Goal: Task Accomplishment & Management: Complete application form

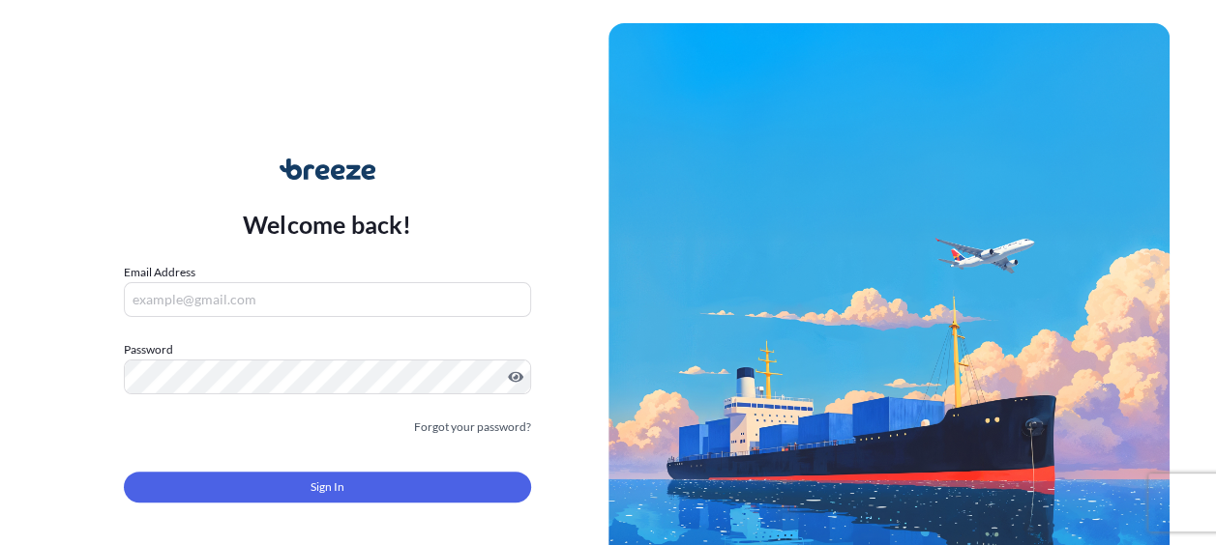
type input "[PERSON_NAME][EMAIL_ADDRESS][PERSON_NAME][DOMAIN_NAME]"
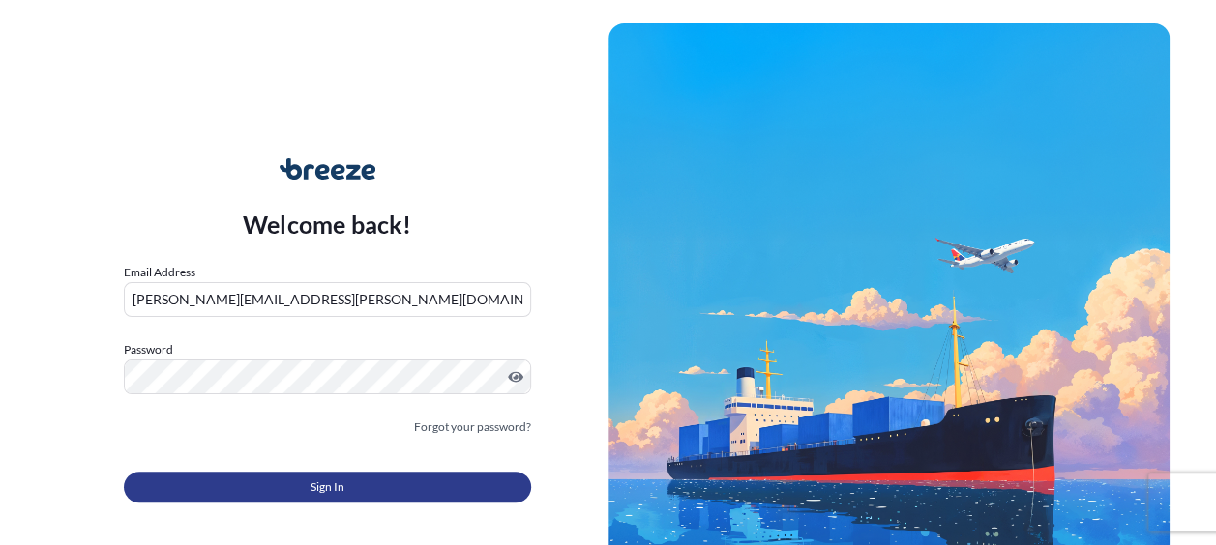
click at [352, 472] on button "Sign In" at bounding box center [327, 487] width 407 height 31
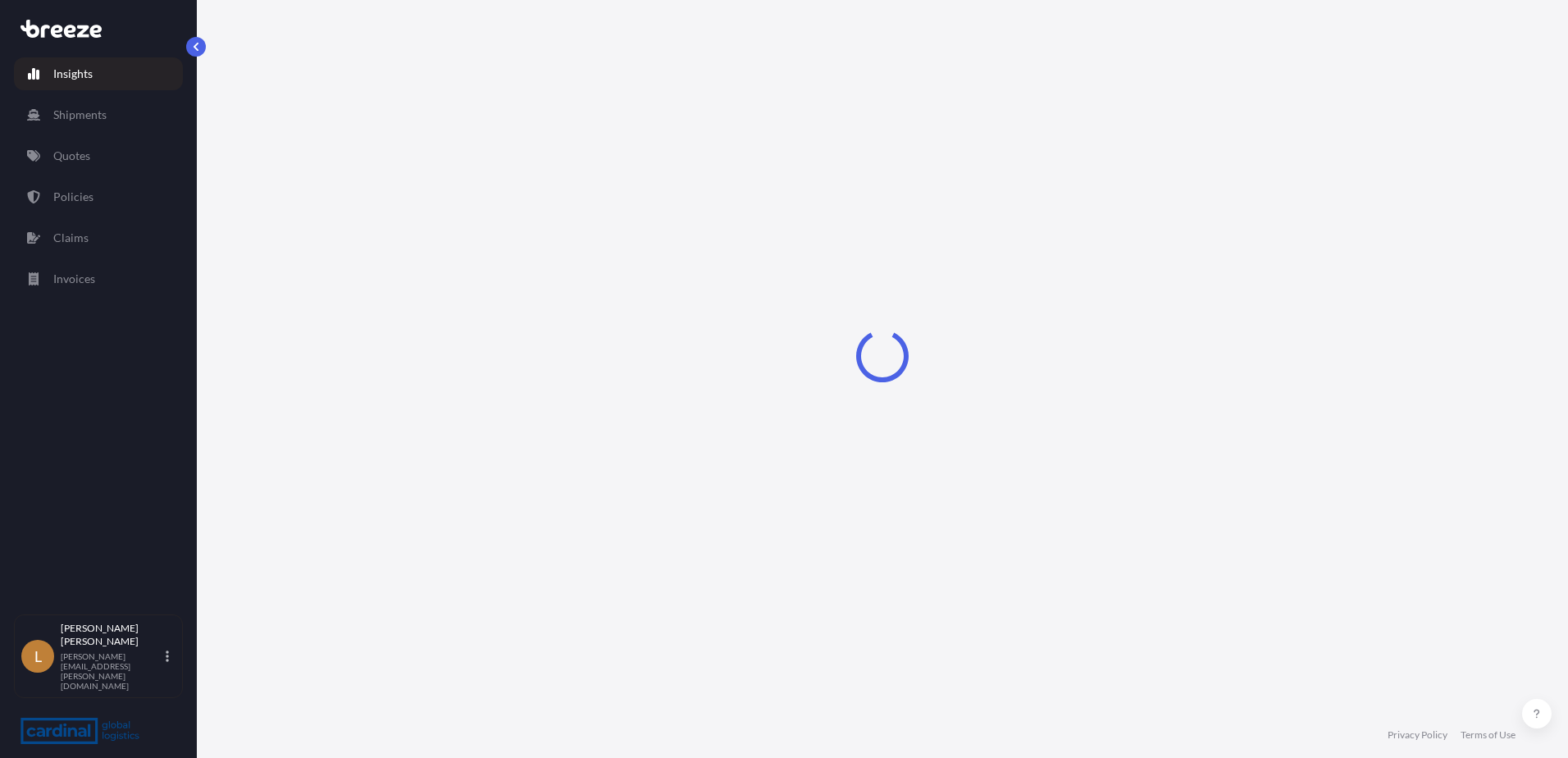
select select "2025"
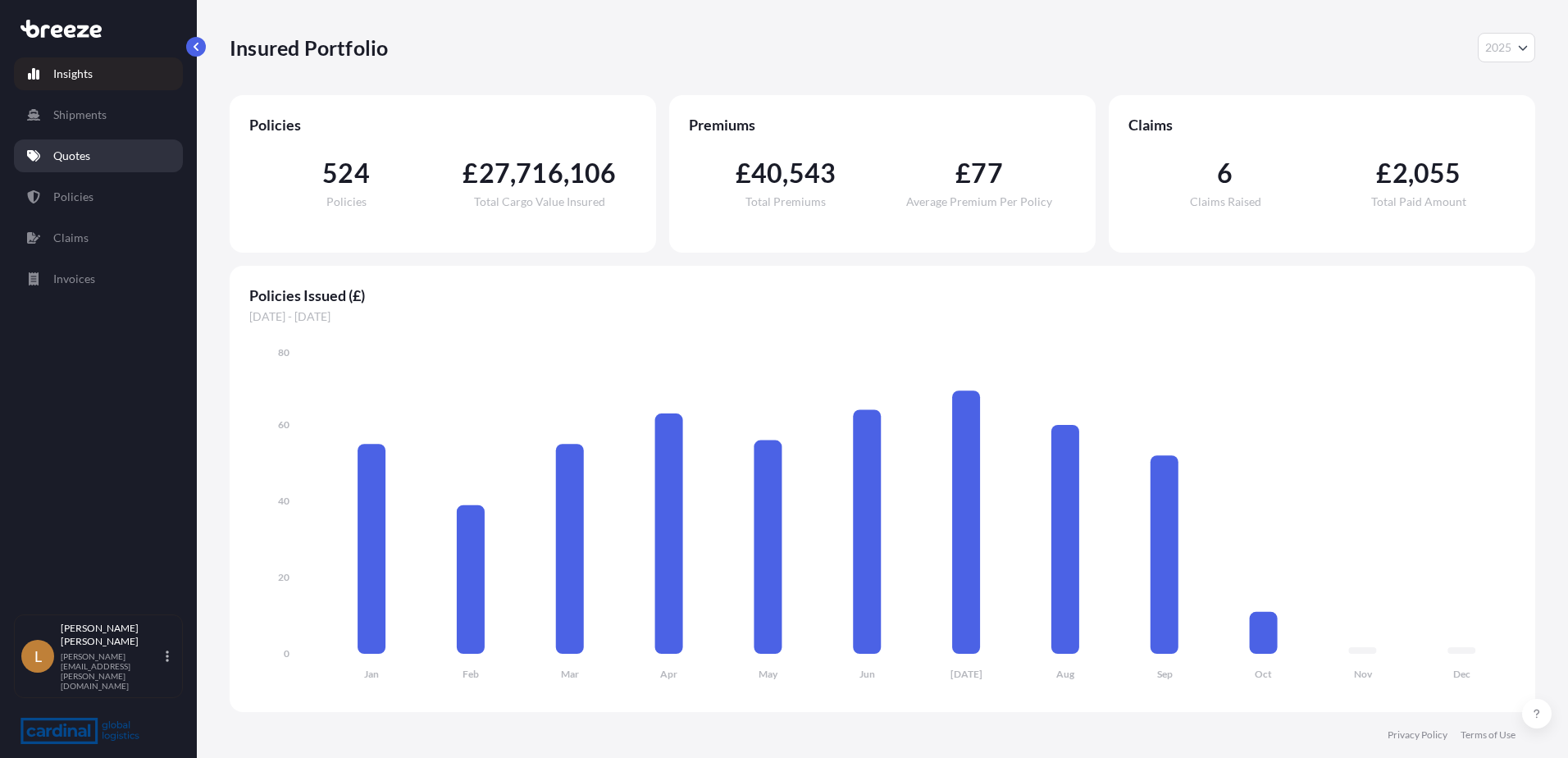
click at [74, 153] on p "Quotes" at bounding box center [72, 155] width 37 height 16
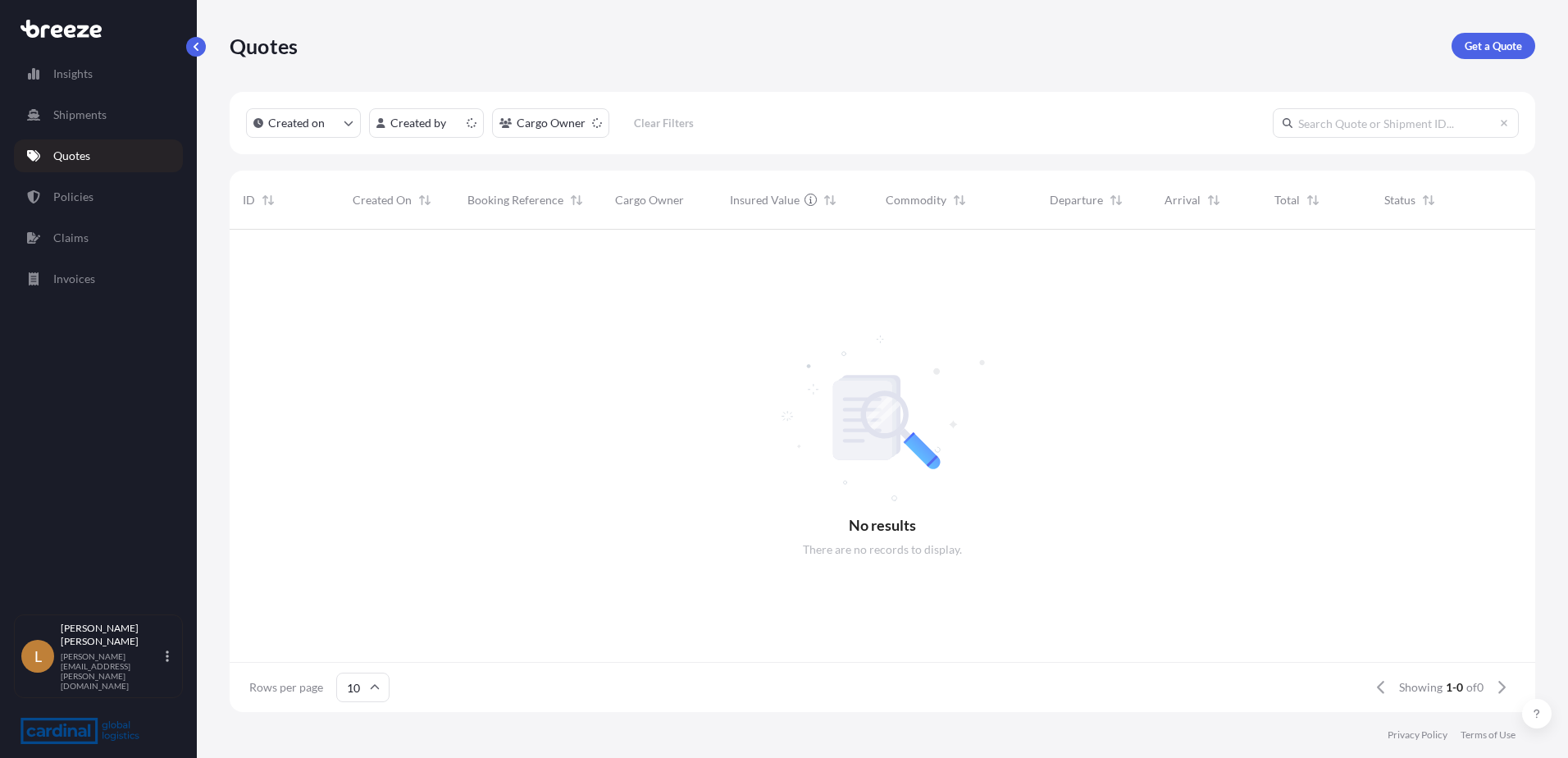
scroll to position [13, 13]
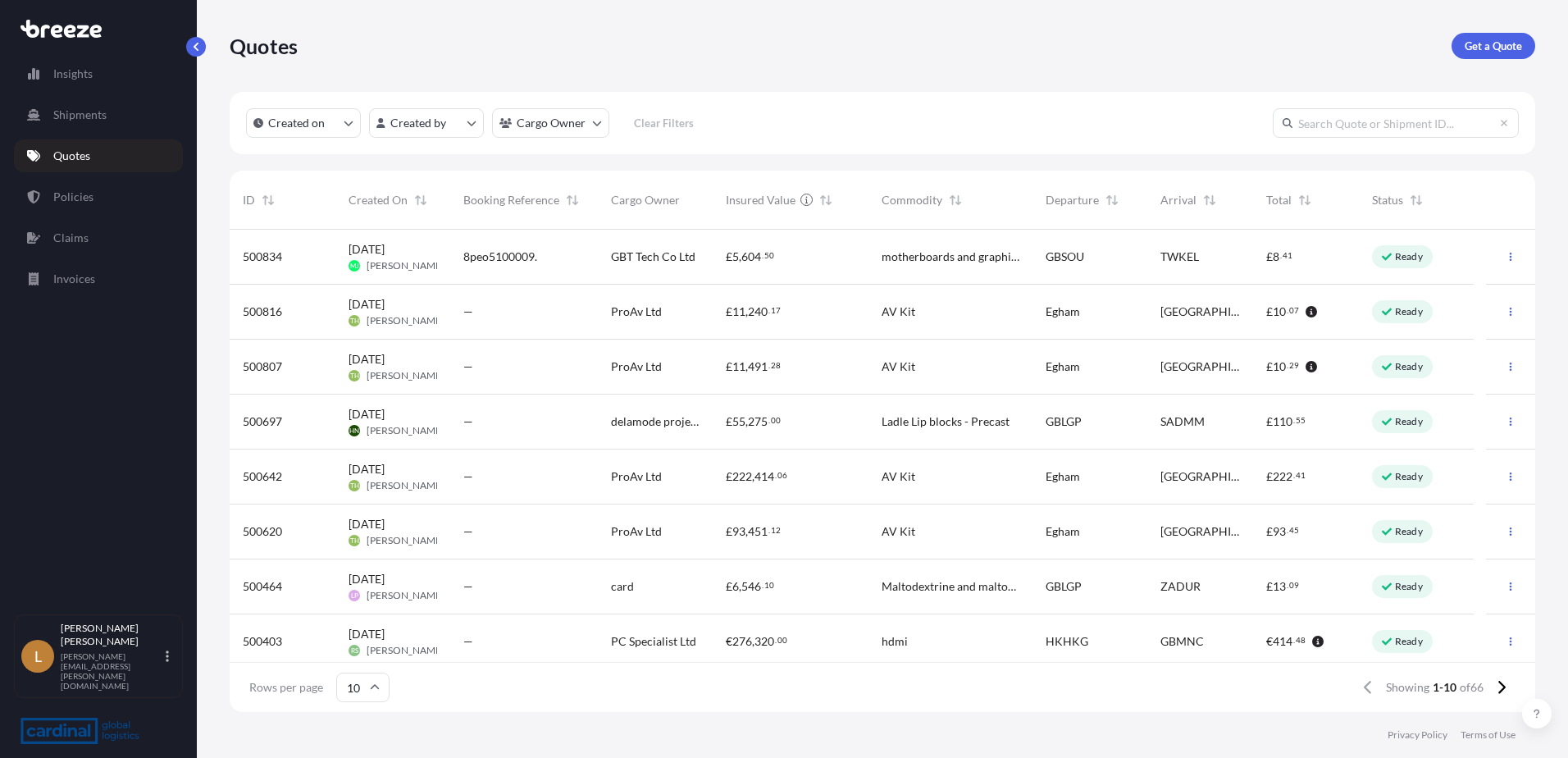
click at [417, 373] on span "[PERSON_NAME]" at bounding box center [405, 375] width 78 height 13
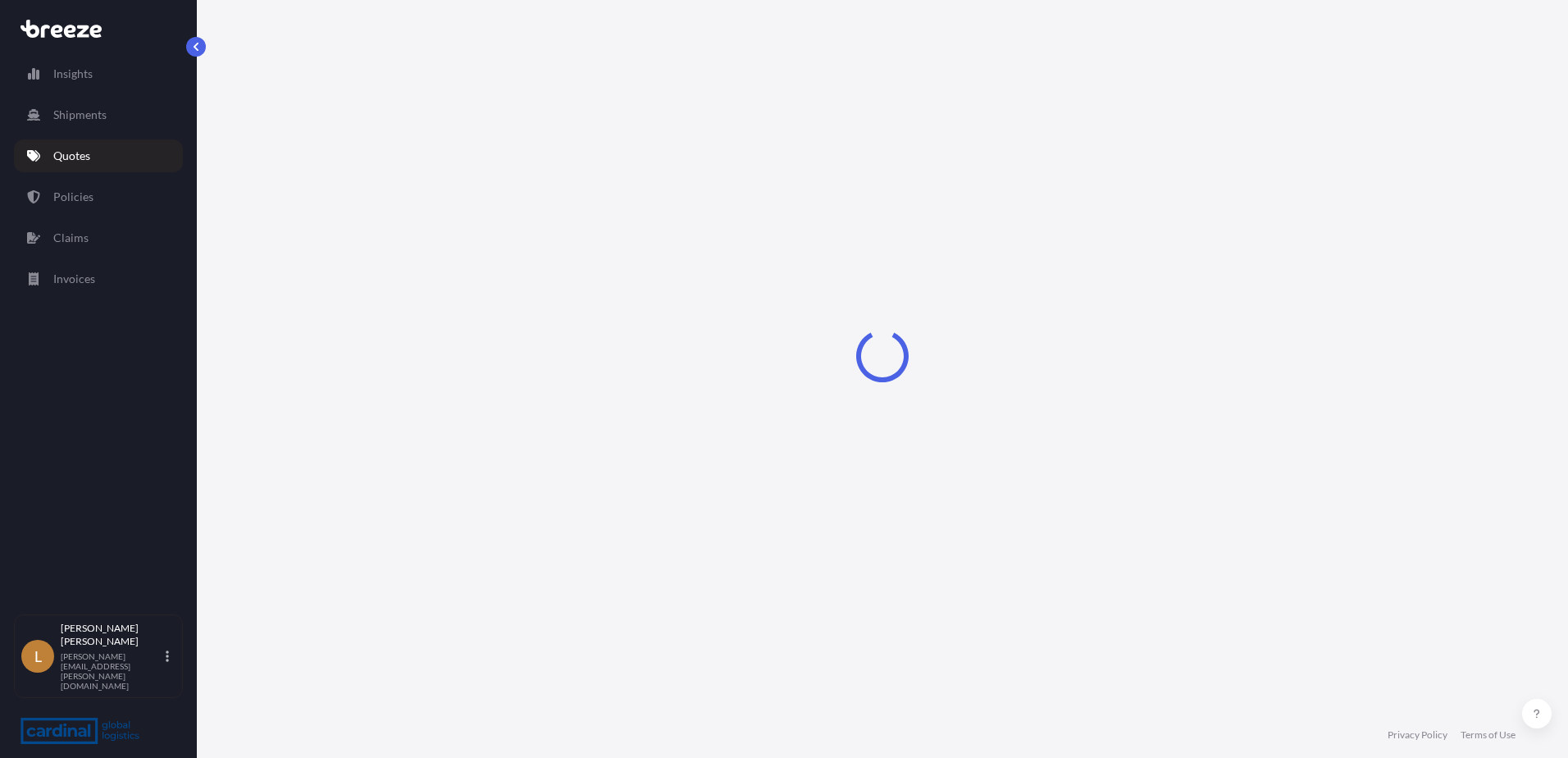
select select "Road"
select select "2"
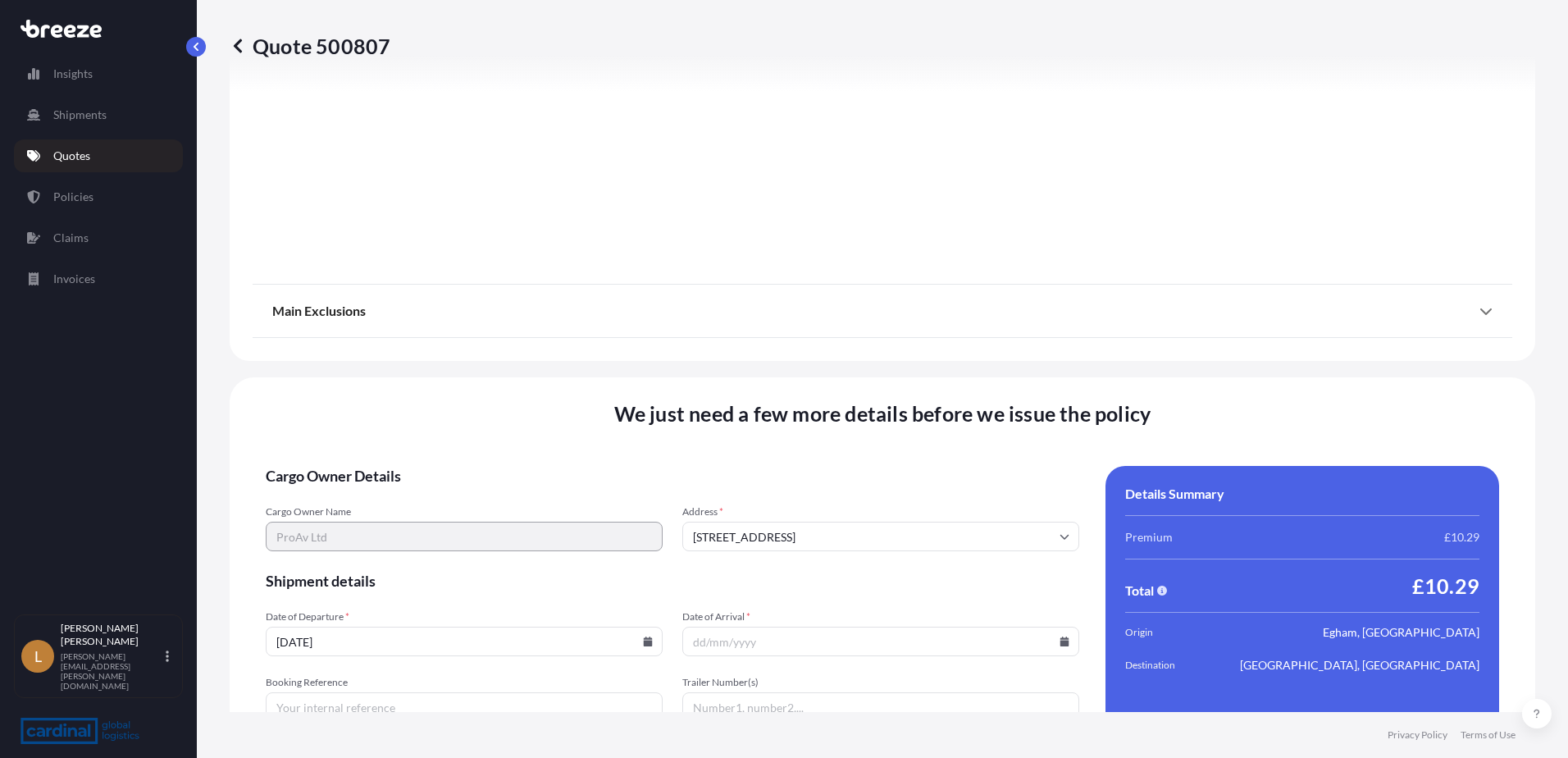
scroll to position [1845, 0]
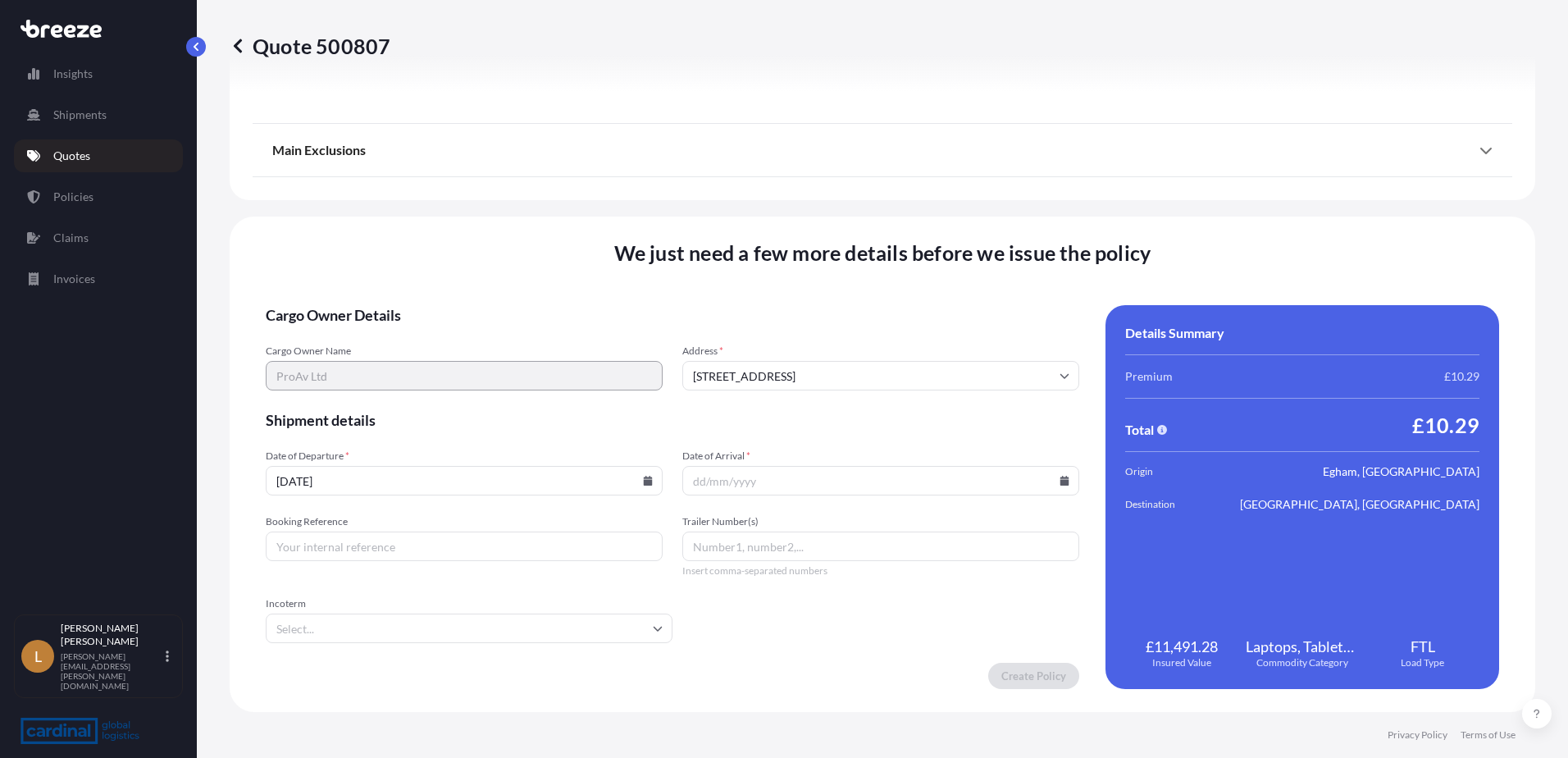
click at [339, 461] on input "Booking Reference" at bounding box center [464, 546] width 397 height 30
click at [368, 461] on input "Booking Reference" at bounding box center [464, 546] width 397 height 30
paste input "2RER5100003"
type input "2RER5100003"
click at [386, 461] on input "[DATE]" at bounding box center [464, 480] width 397 height 30
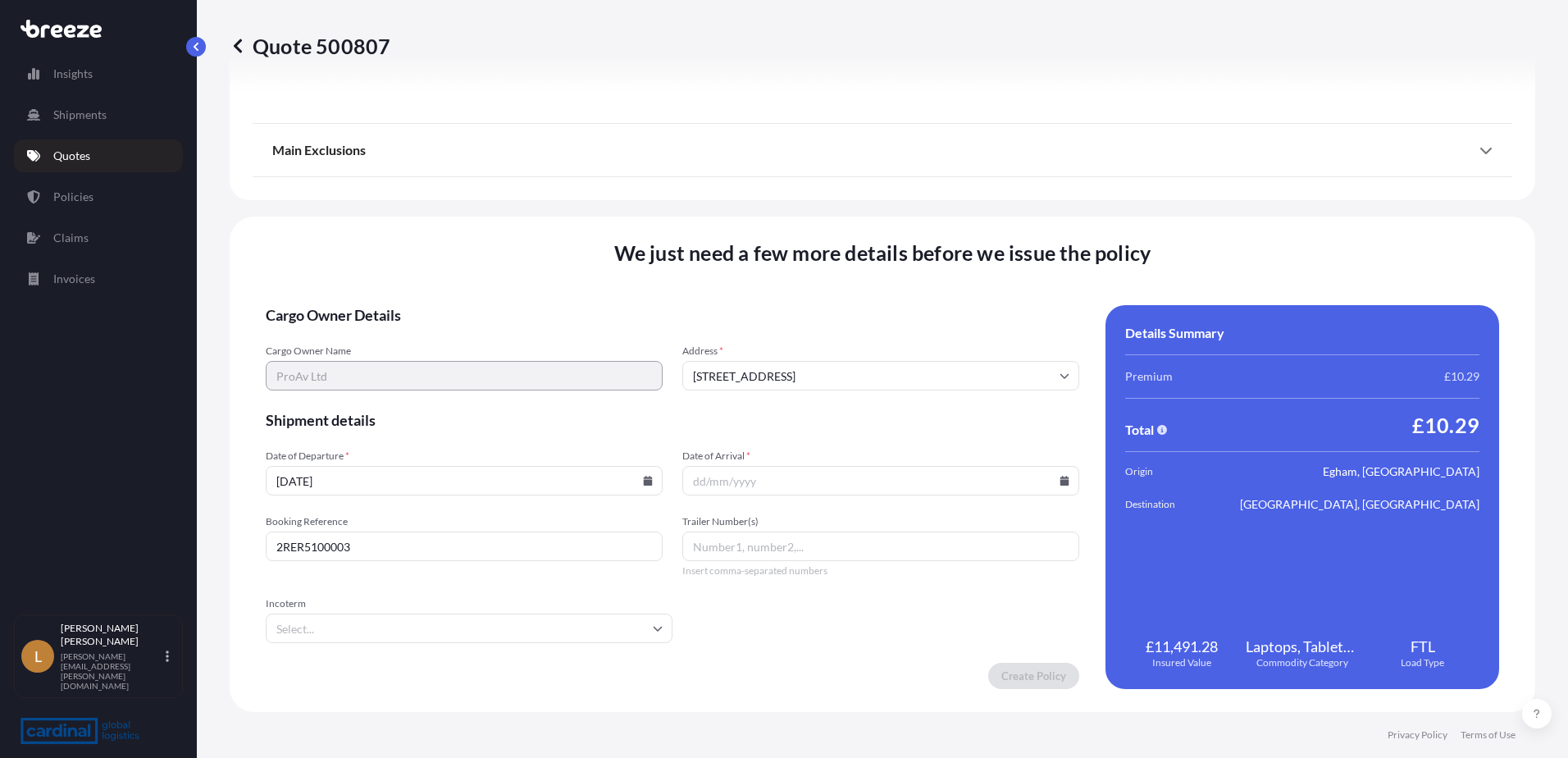
click at [644, 461] on icon at bounding box center [648, 481] width 9 height 10
click at [460, 307] on button "9" at bounding box center [446, 299] width 26 height 26
type input "[DATE]"
click at [1030, 461] on icon at bounding box center [1064, 481] width 9 height 10
click at [872, 300] on button "9" at bounding box center [858, 299] width 26 height 26
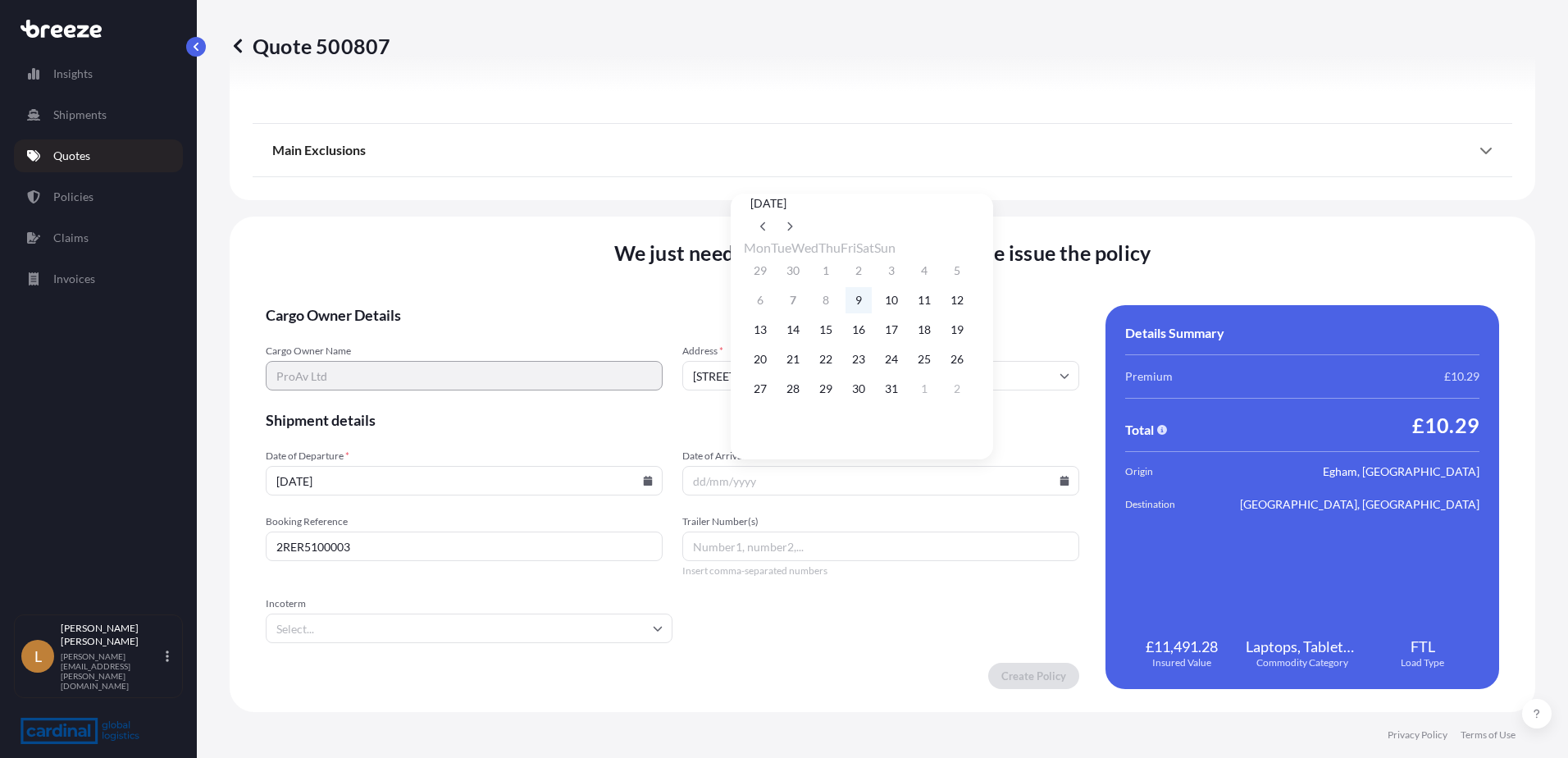
type input "[DATE]"
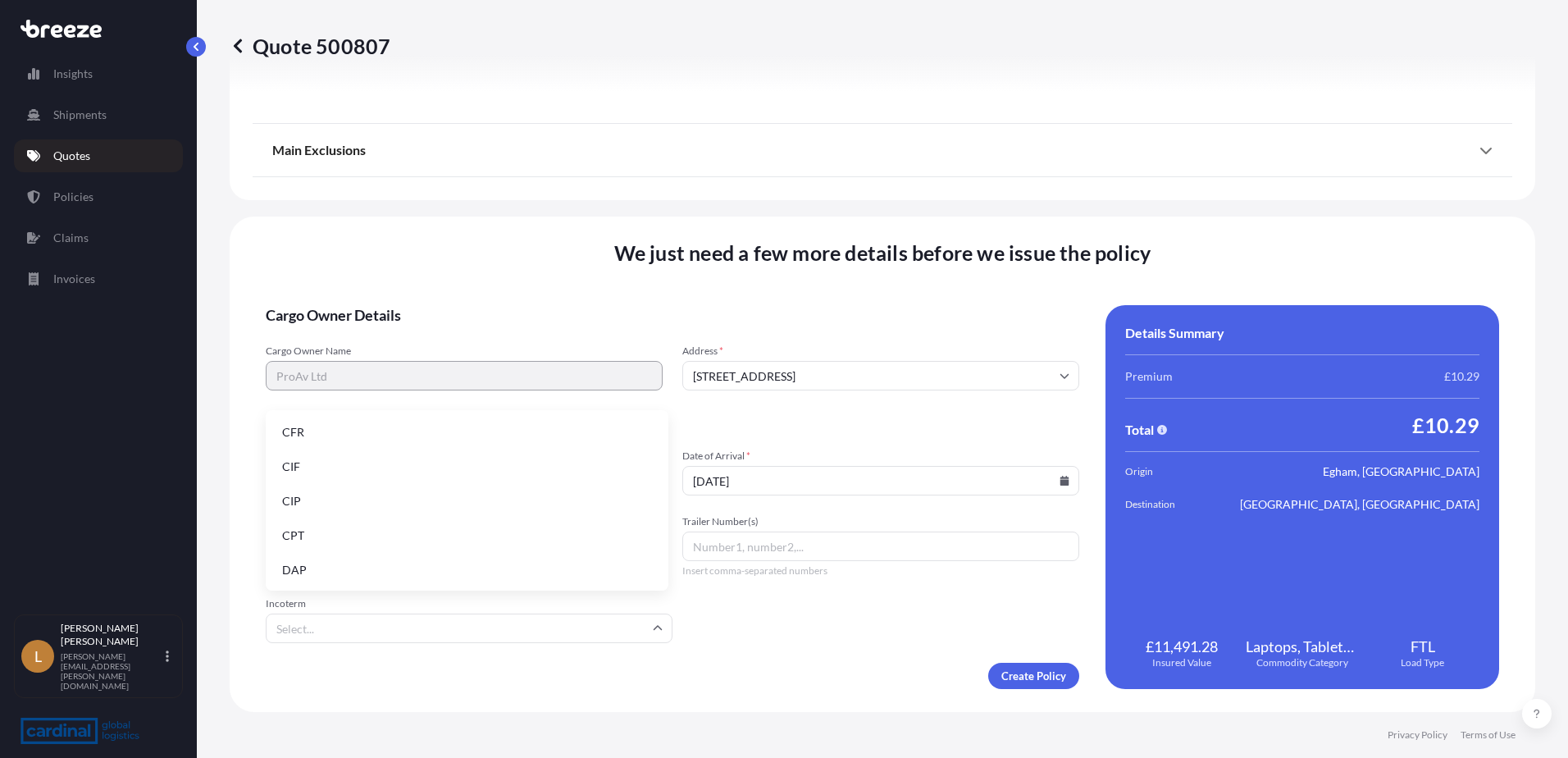
click at [409, 461] on input "Incoterm" at bounding box center [469, 627] width 407 height 30
click at [756, 461] on div "Create Policy" at bounding box center [672, 675] width 813 height 26
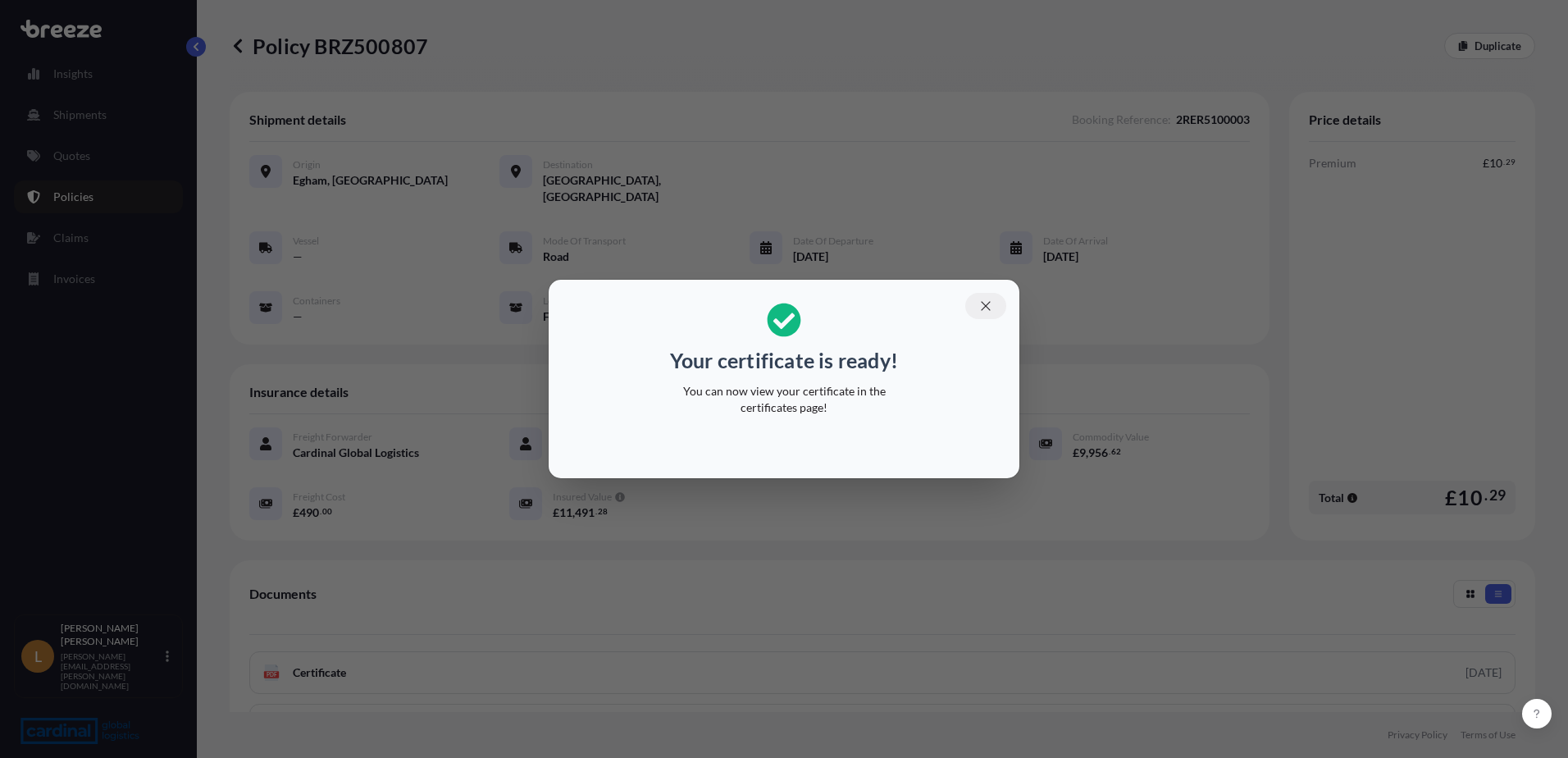
click at [984, 314] on button "button" at bounding box center [985, 305] width 41 height 26
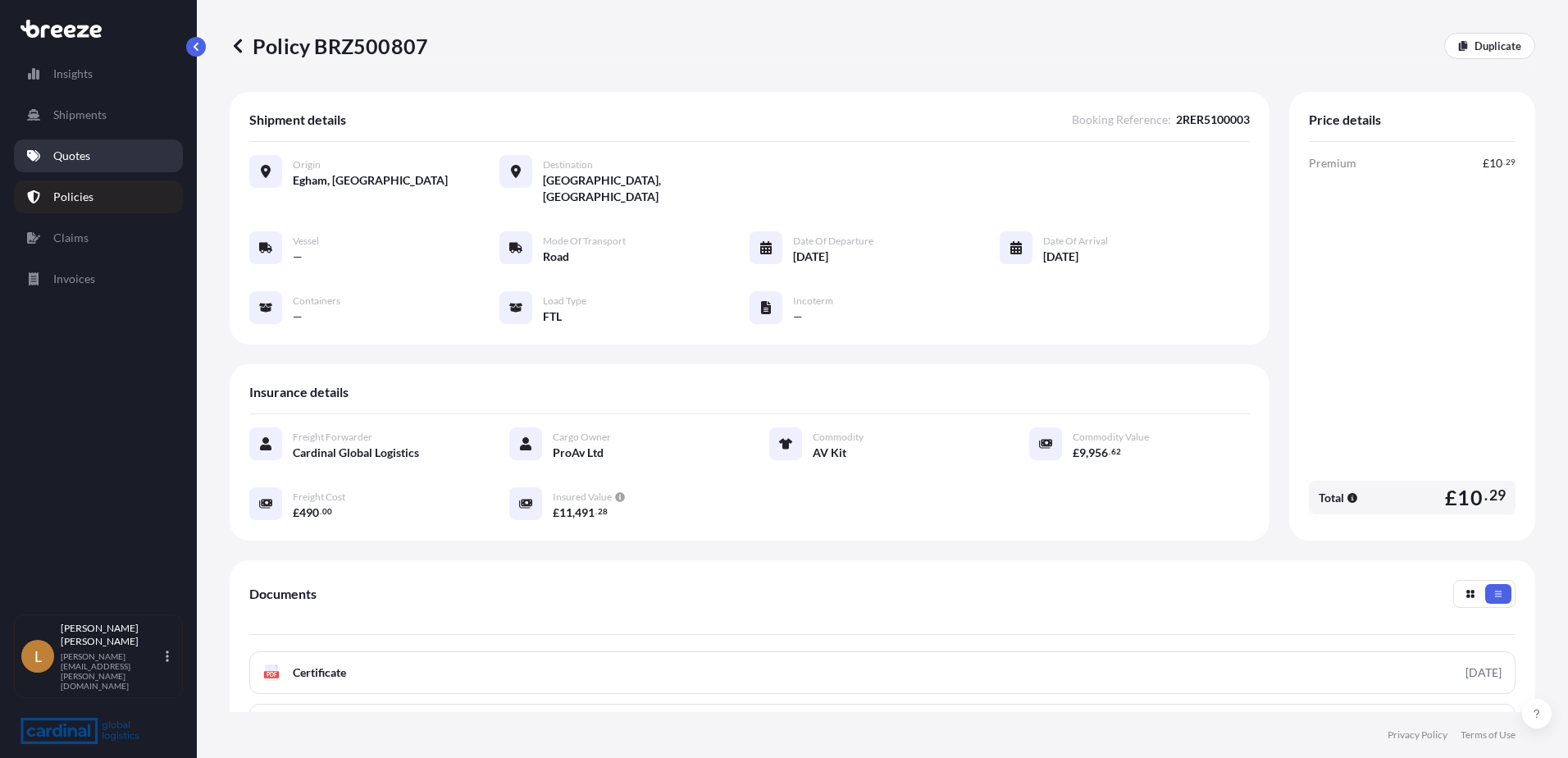
click at [97, 151] on link "Quotes" at bounding box center [98, 155] width 169 height 33
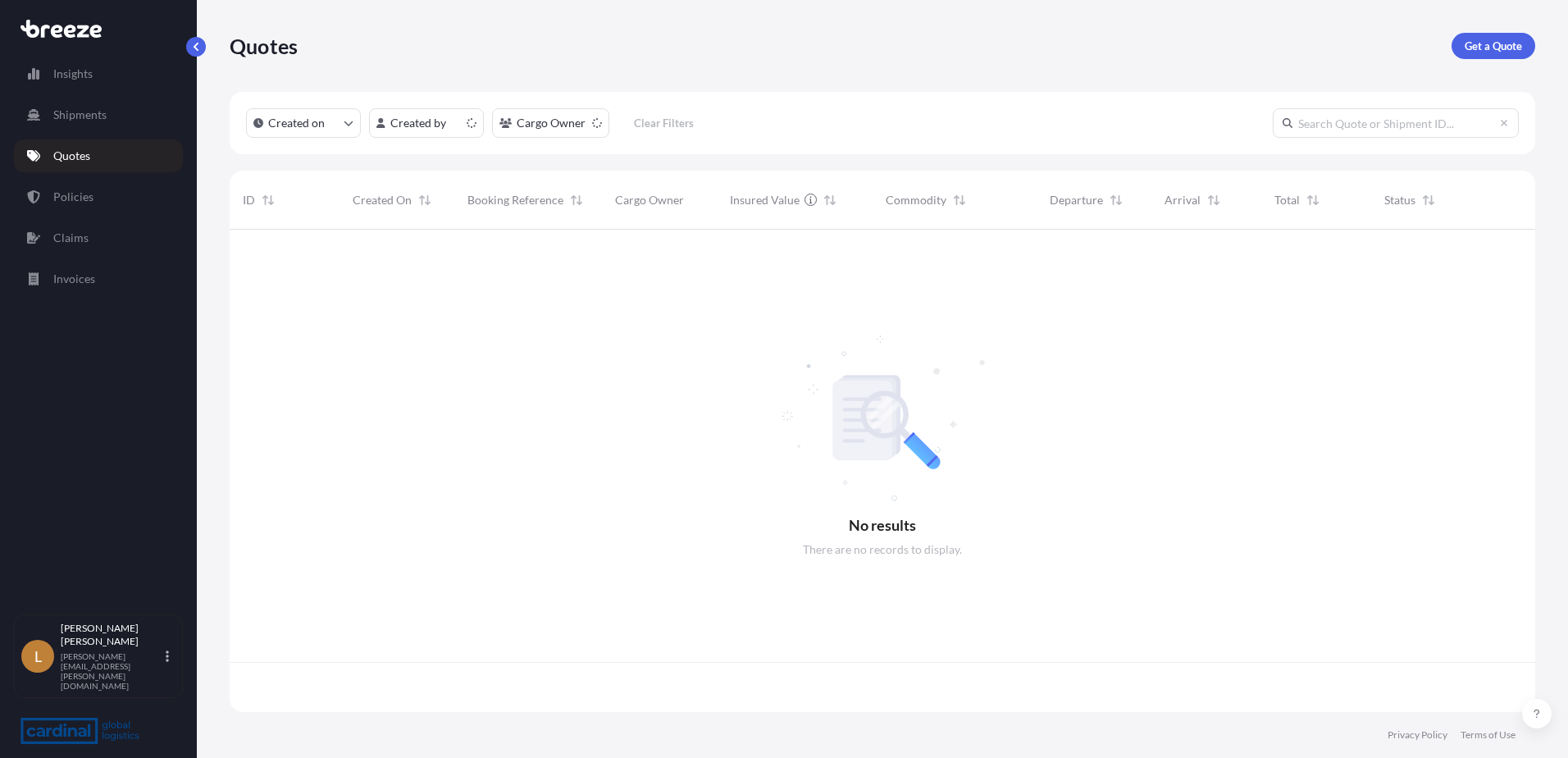
scroll to position [479, 1293]
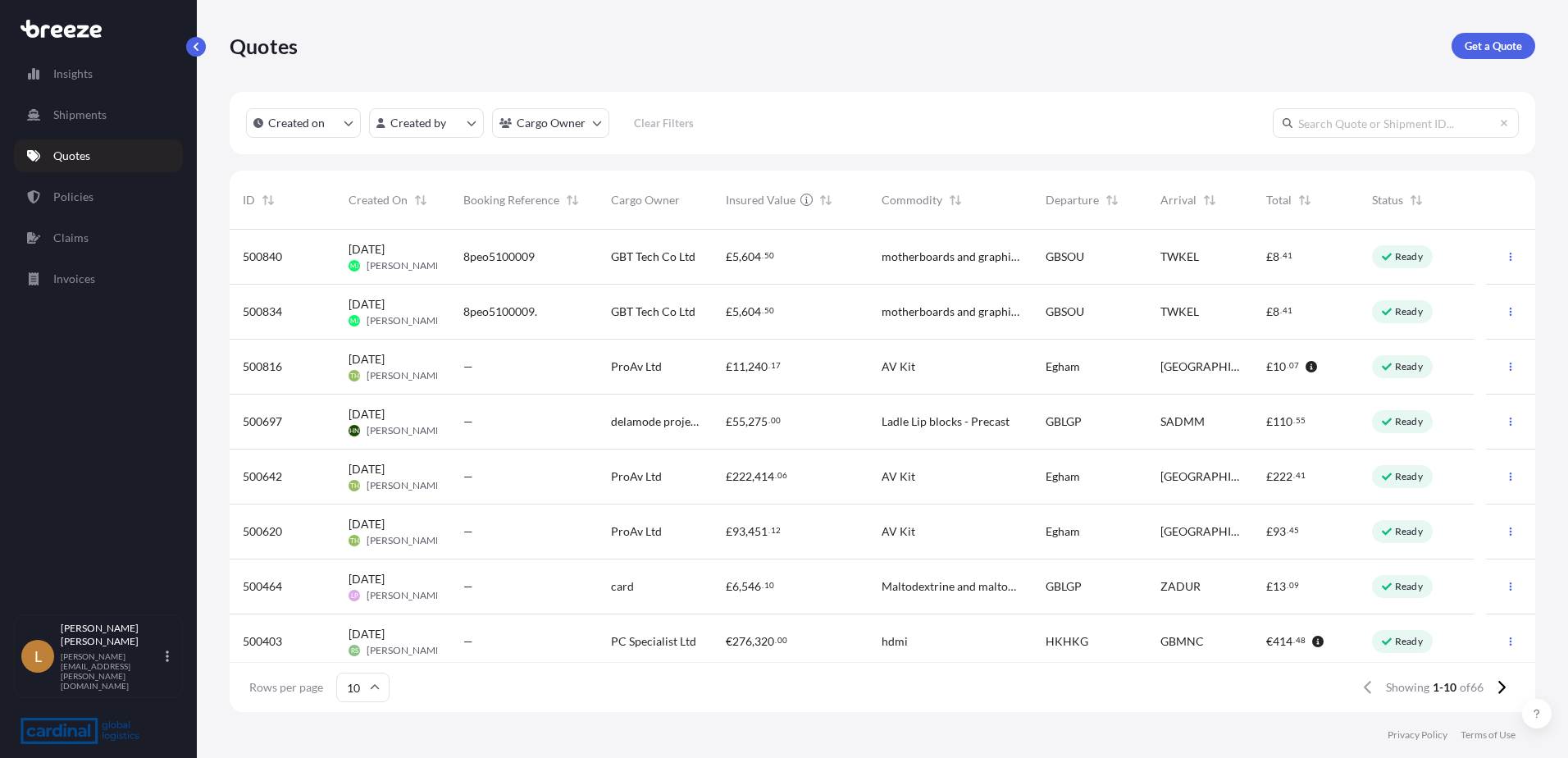
click at [416, 369] on span "[PERSON_NAME]" at bounding box center [405, 375] width 78 height 13
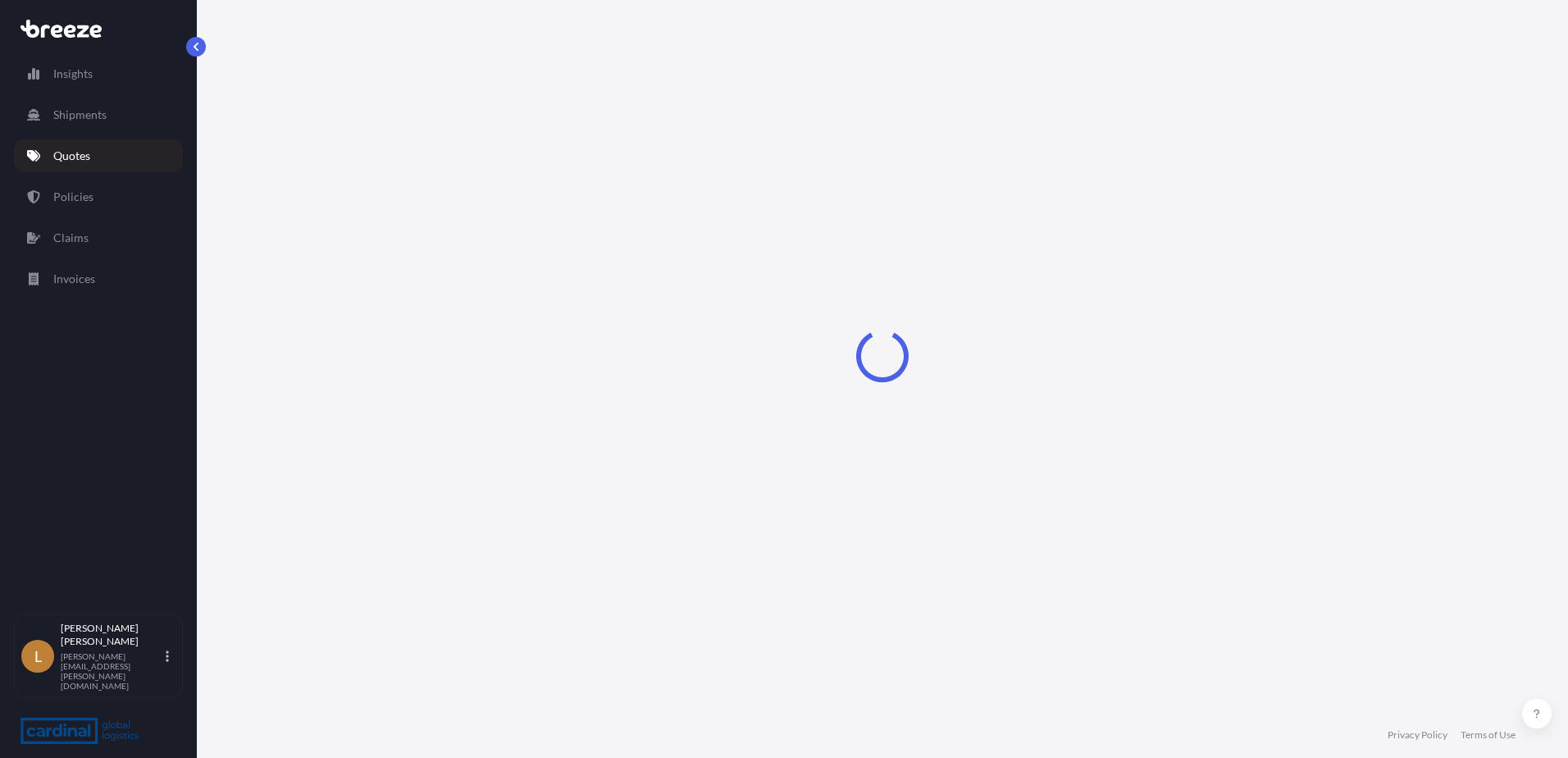
select select "Road"
select select "2"
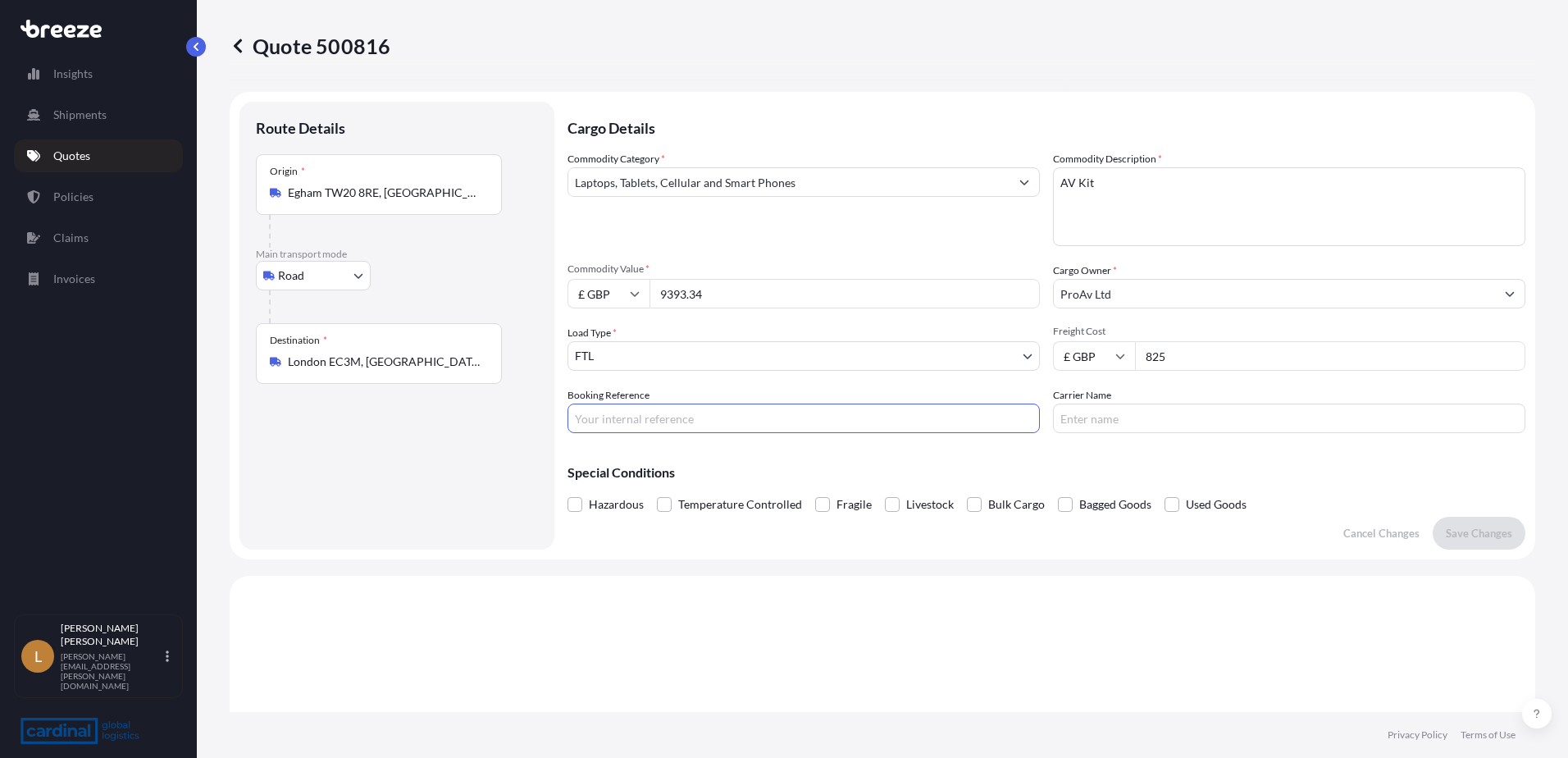
click at [685, 416] on input "Booking Reference" at bounding box center [803, 418] width 472 height 30
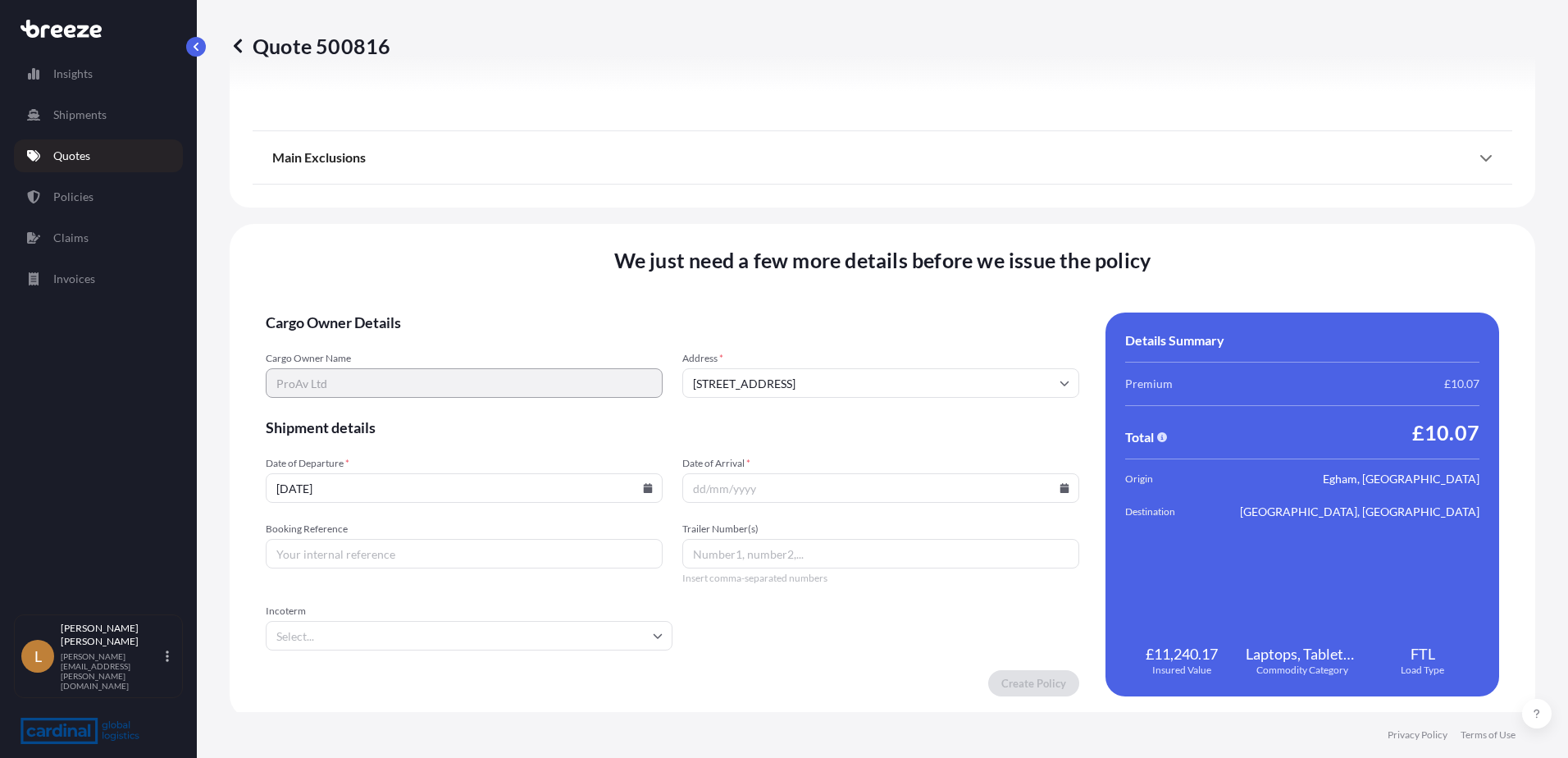
scroll to position [1845, 0]
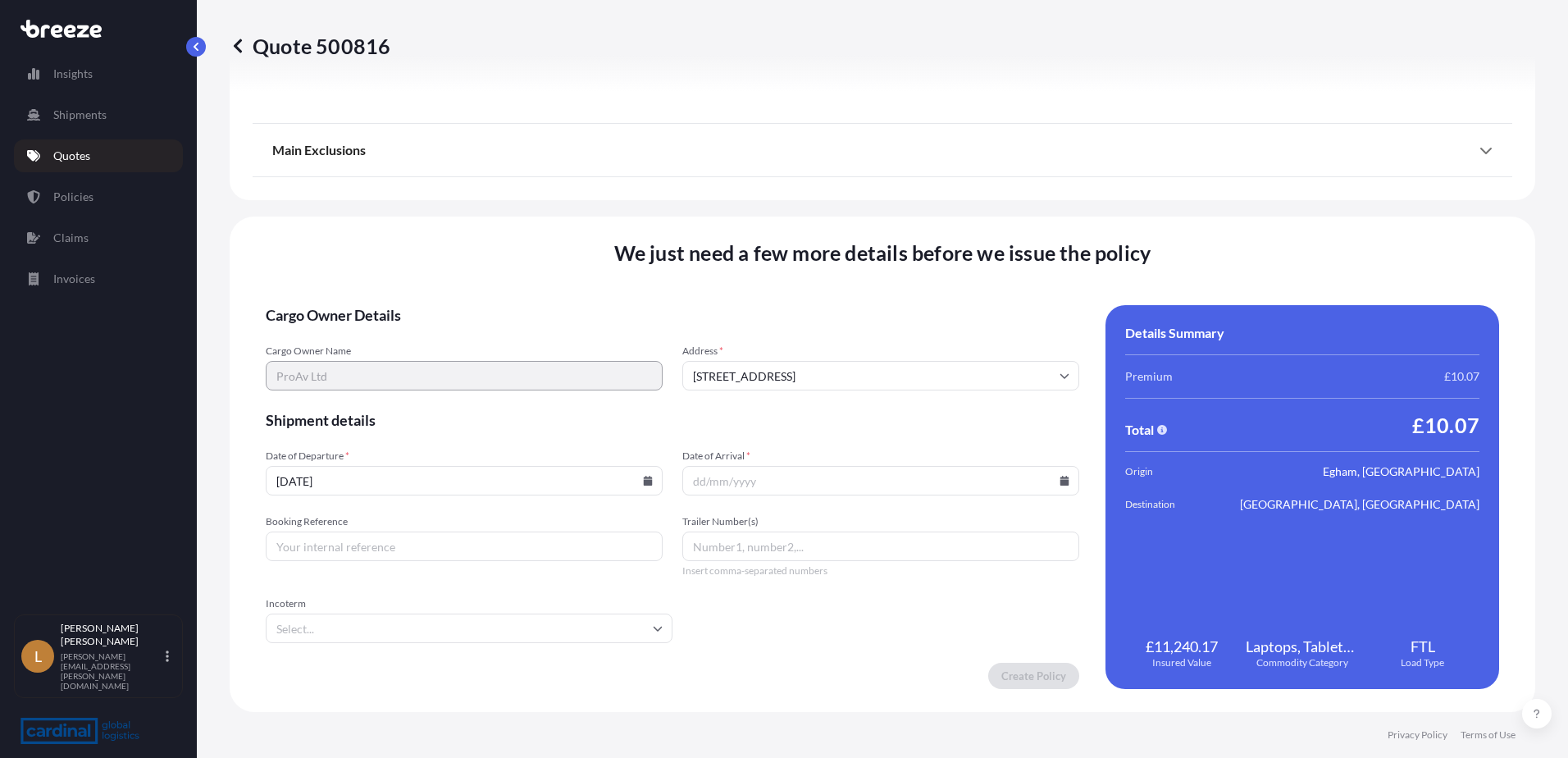
click at [374, 461] on input "Booking Reference" at bounding box center [464, 546] width 397 height 30
type input "2RER510004"
click at [387, 461] on div "Date of Departure * [DATE]" at bounding box center [464, 472] width 397 height 46
click at [647, 461] on icon at bounding box center [648, 481] width 9 height 10
click at [492, 299] on button "10" at bounding box center [478, 299] width 26 height 26
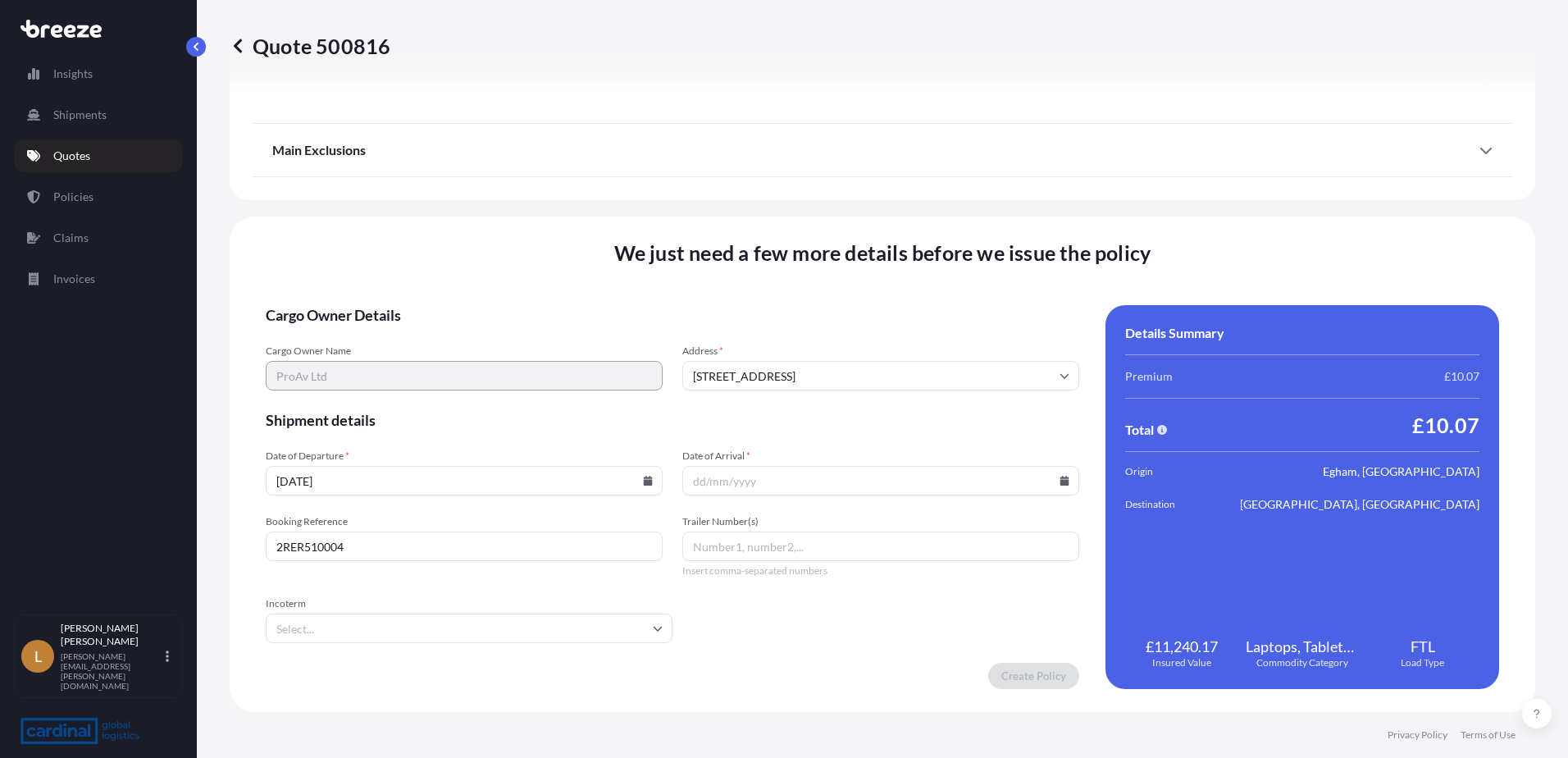
type input "[DATE]"
click at [1030, 461] on input "Date of Arrival *" at bounding box center [881, 480] width 397 height 30
click at [1030, 461] on icon at bounding box center [1064, 481] width 9 height 10
click at [905, 308] on button "10" at bounding box center [891, 299] width 26 height 26
type input "[DATE]"
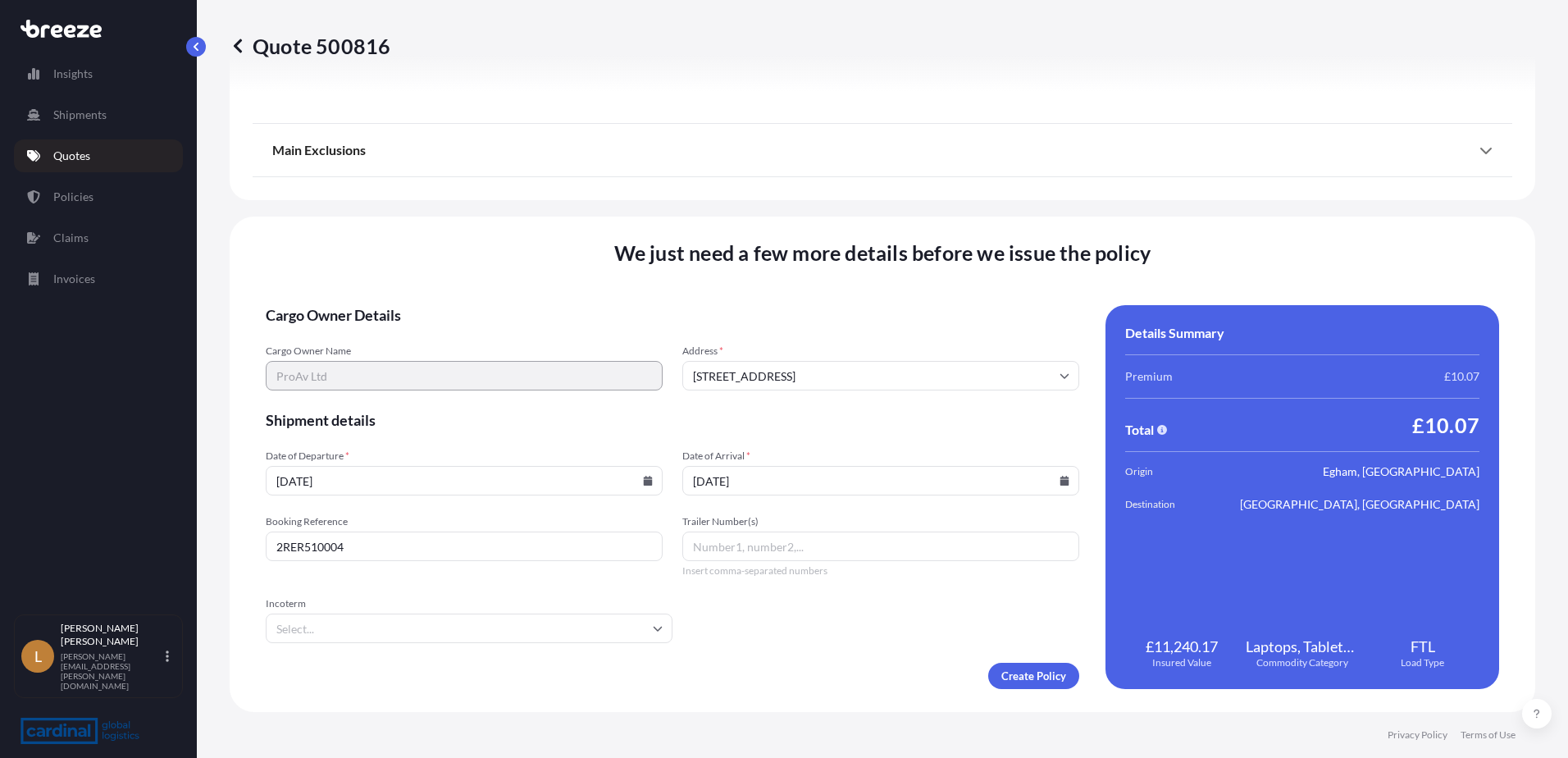
click at [842, 461] on form "Cargo Owner Details Cargo Owner Name ProAv Ltd Address * [STREET_ADDRESS] Shipm…" at bounding box center [672, 497] width 813 height 384
